Goal: Find specific page/section: Find specific page/section

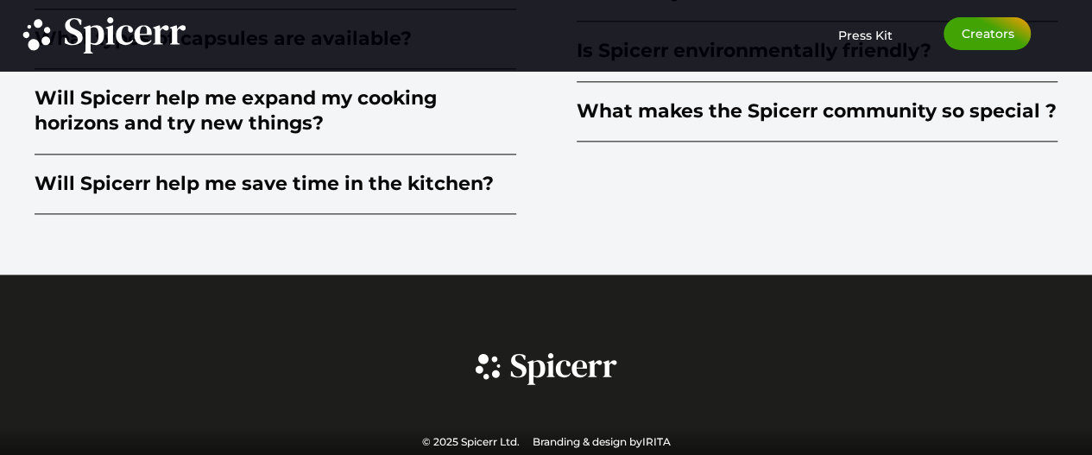
scroll to position [3209, 0]
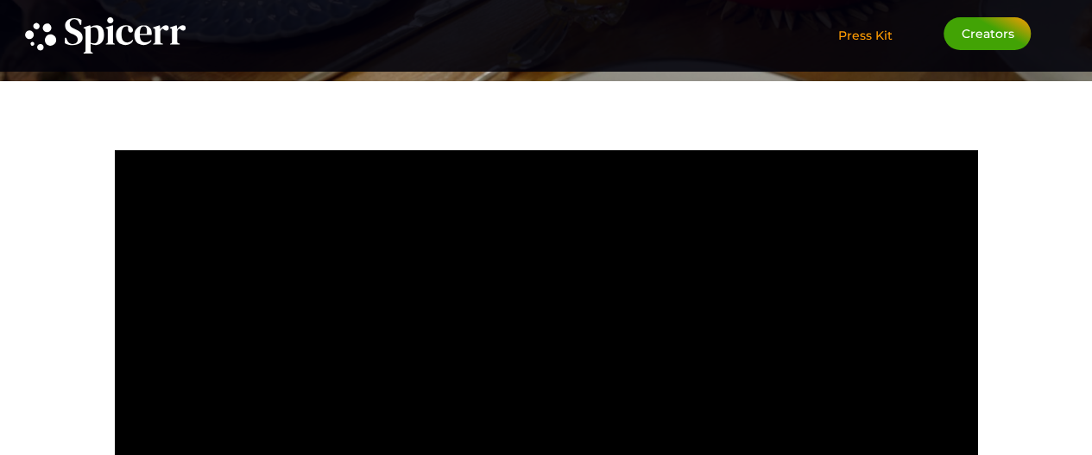
click at [868, 32] on span "Press Kit" at bounding box center [864, 36] width 54 height 16
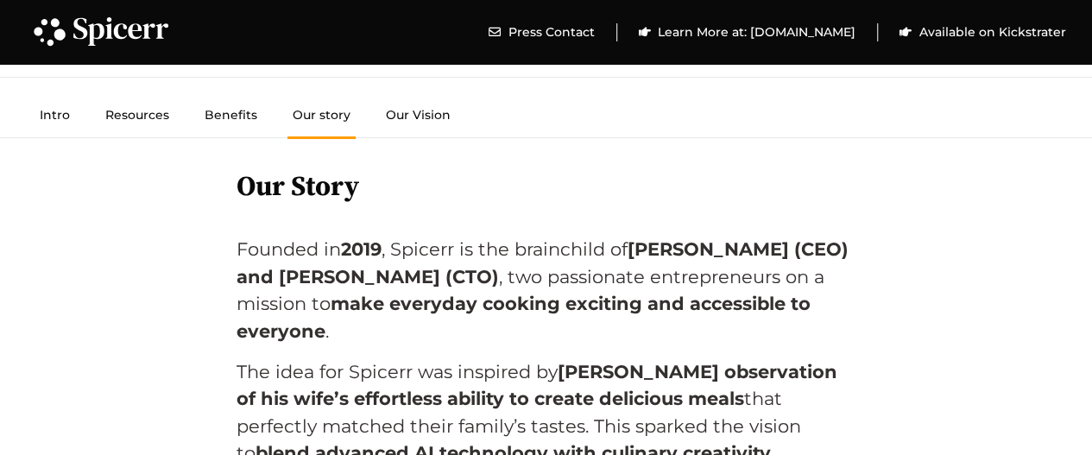
scroll to position [4573, 0]
